Goal: Use online tool/utility: Utilize a website feature to perform a specific function

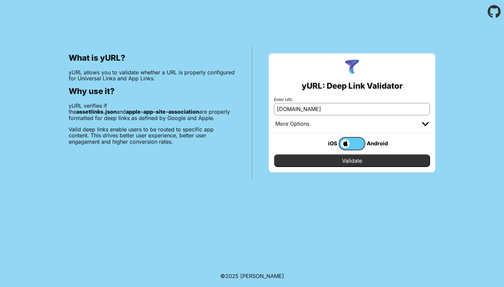
type input "[DOMAIN_NAME]"
click at [309, 166] on input "Validate" at bounding box center [352, 160] width 156 height 13
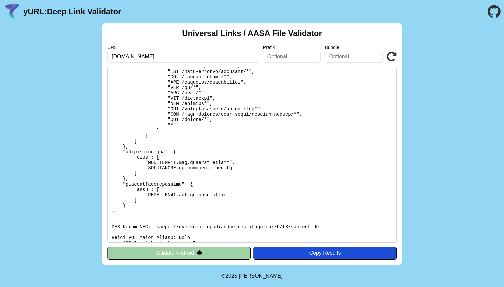
scroll to position [197, 0]
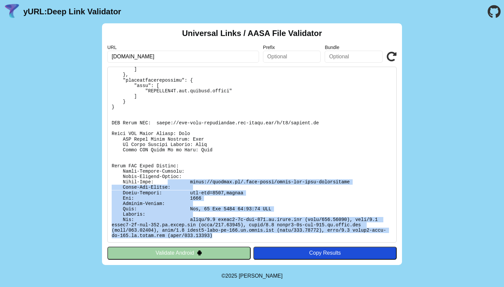
drag, startPoint x: 170, startPoint y: 181, endPoint x: 219, endPoint y: 236, distance: 73.3
click at [219, 236] on pre at bounding box center [252, 155] width 290 height 176
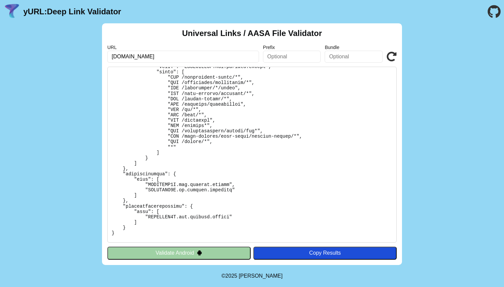
scroll to position [0, 0]
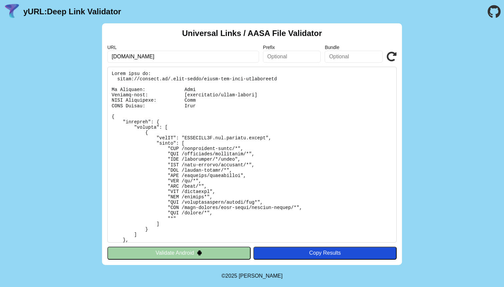
click at [299, 255] on div "Copy Results" at bounding box center [325, 253] width 137 height 6
click at [281, 252] on div "Copy Results" at bounding box center [325, 253] width 137 height 6
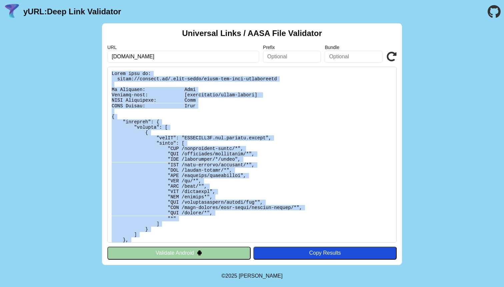
scroll to position [197, 0]
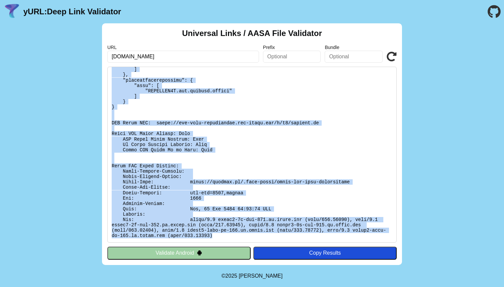
drag, startPoint x: 110, startPoint y: 70, endPoint x: 223, endPoint y: 237, distance: 200.7
click at [223, 237] on pre at bounding box center [252, 155] width 290 height 176
copy pre "Found file at: [URL][DOMAIN_NAME] No Redirect: Pass Content-type: [application/…"
click at [339, 143] on pre at bounding box center [252, 155] width 290 height 176
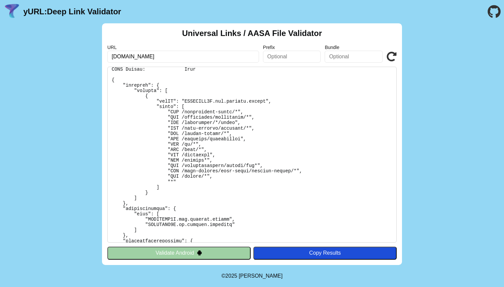
scroll to position [0, 0]
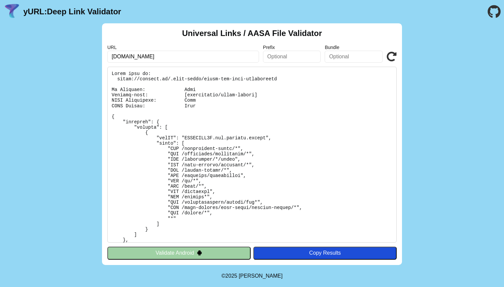
click at [219, 256] on button "Validate Android" at bounding box center [178, 253] width 143 height 13
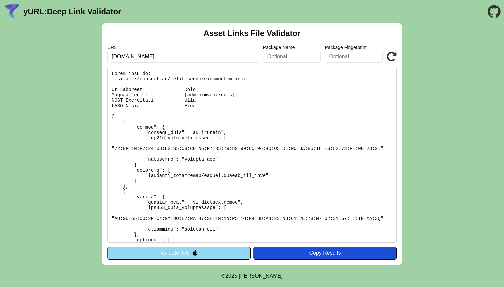
click at [200, 251] on button "Validate iOS" at bounding box center [178, 253] width 143 height 13
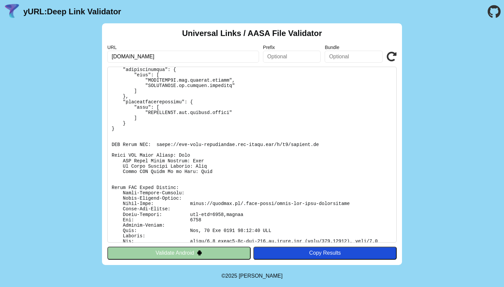
scroll to position [197, 0]
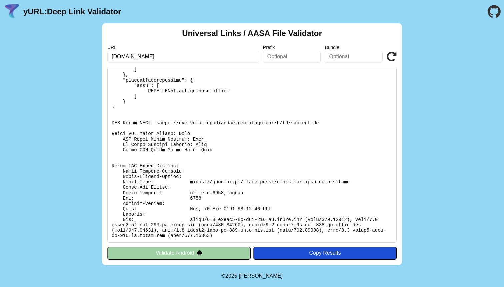
click at [446, 112] on div "Universal Links / AASA File Validator URL allegro.pl Prefix Bundle Validate Val…" at bounding box center [252, 144] width 504 height 242
